Goal: Transaction & Acquisition: Purchase product/service

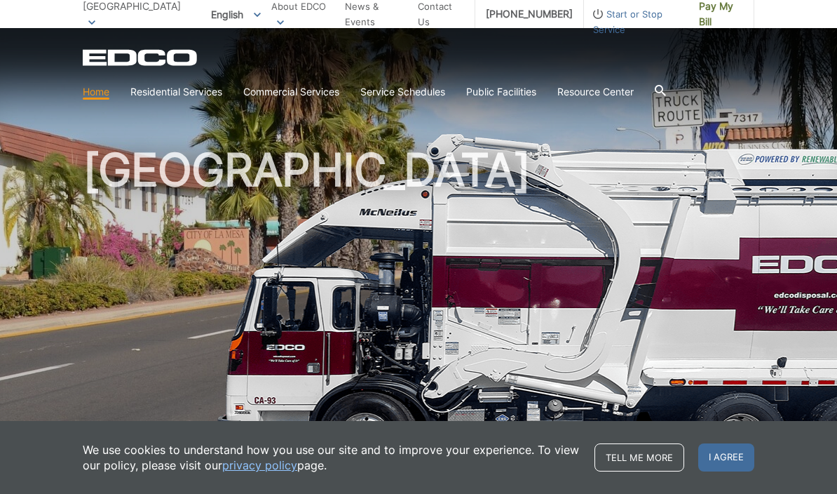
click at [736, 469] on span "I agree" at bounding box center [726, 457] width 56 height 28
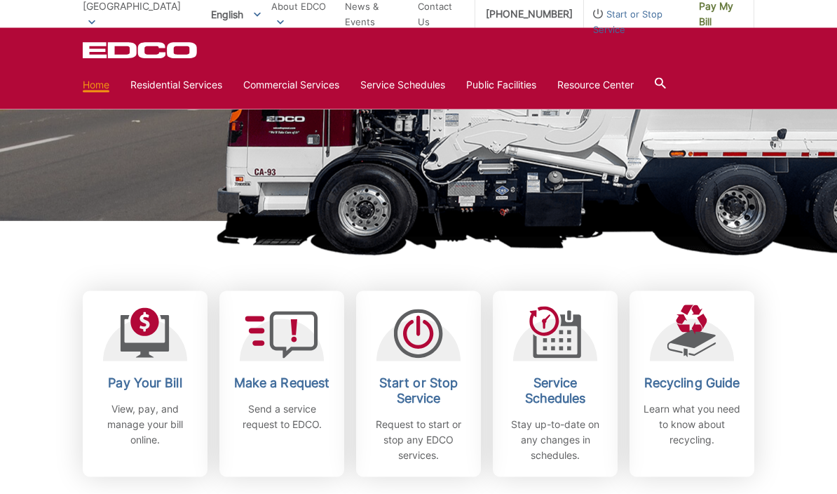
scroll to position [231, 0]
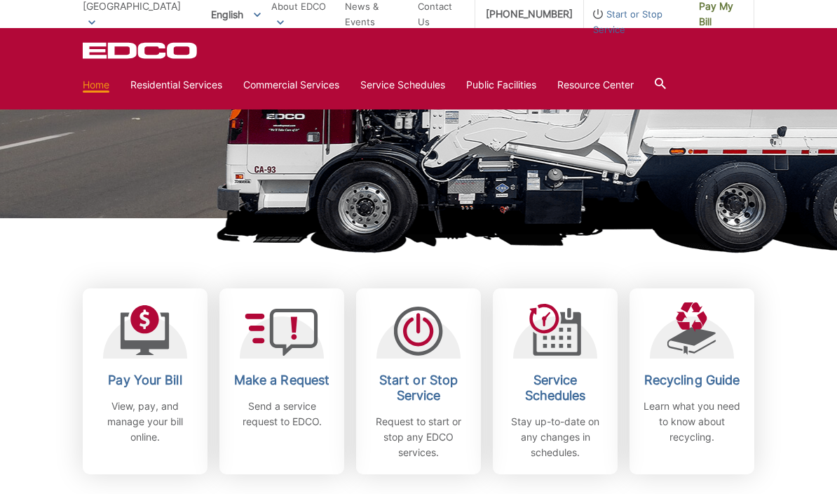
click at [160, 350] on icon at bounding box center [145, 330] width 49 height 50
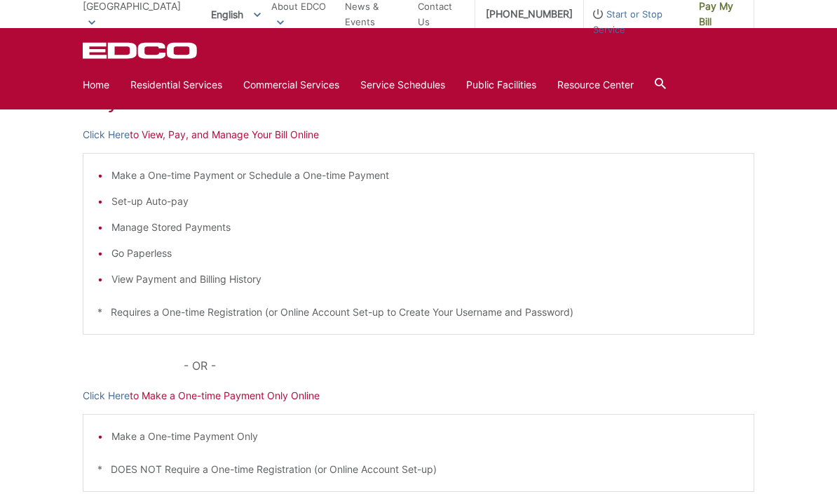
scroll to position [229, 0]
click at [266, 405] on div "Pay Your Bill Click Here to View, Pay, and Manage Your Bill Online Make a One-t…" at bounding box center [419, 298] width 672 height 565
click at [267, 395] on p "Click Here to Make a One-time Payment Only Online" at bounding box center [419, 393] width 672 height 15
click at [105, 400] on link "Click Here" at bounding box center [106, 393] width 47 height 15
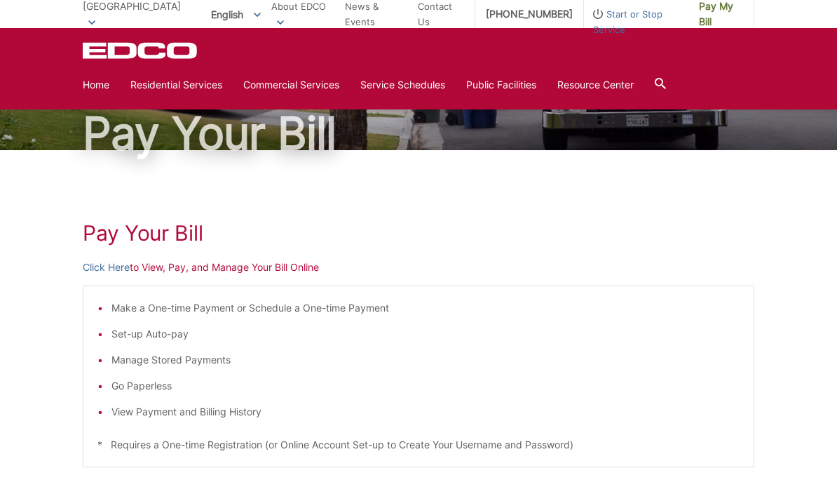
scroll to position [0, 0]
